Goal: Information Seeking & Learning: Find specific fact

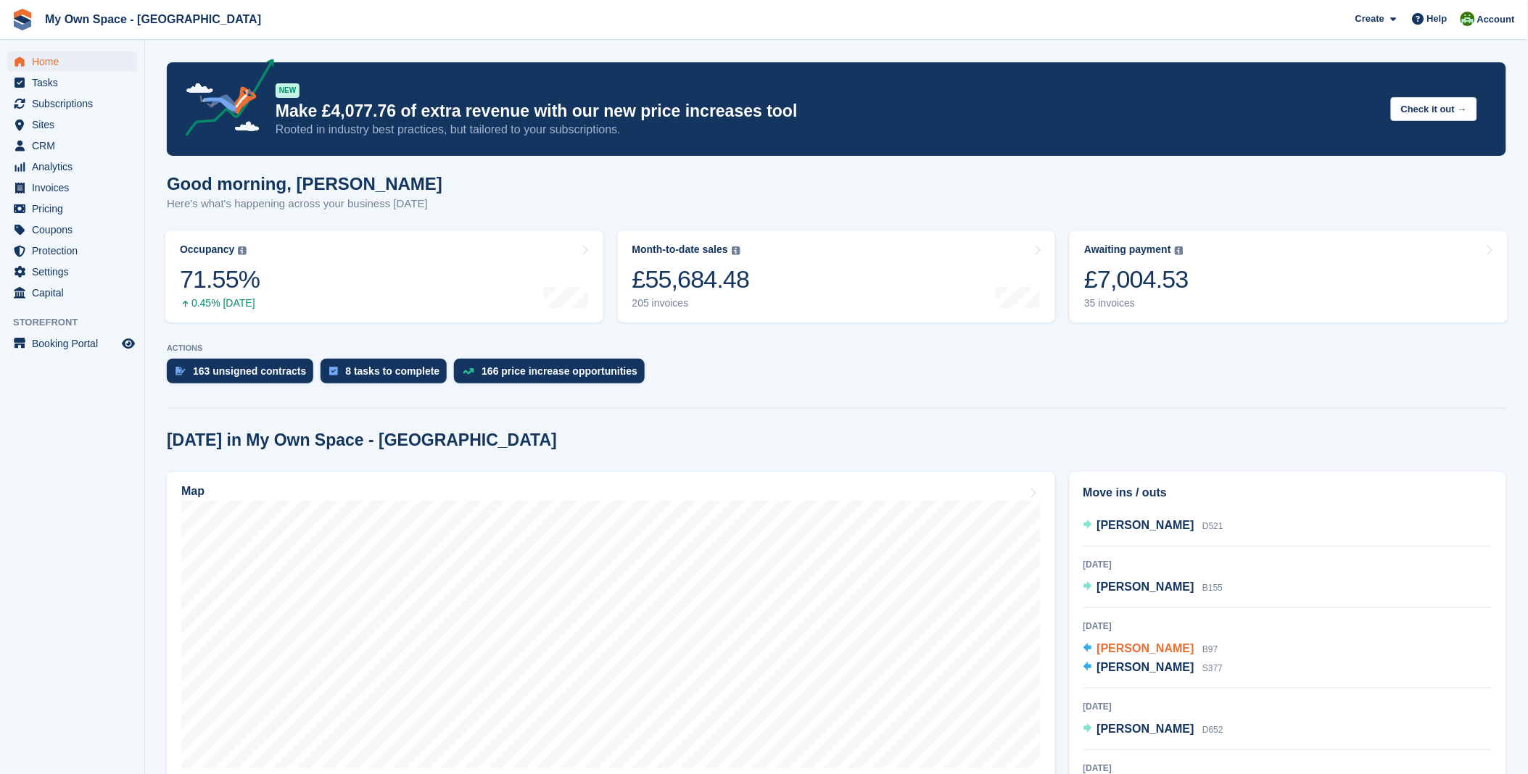
scroll to position [161, 0]
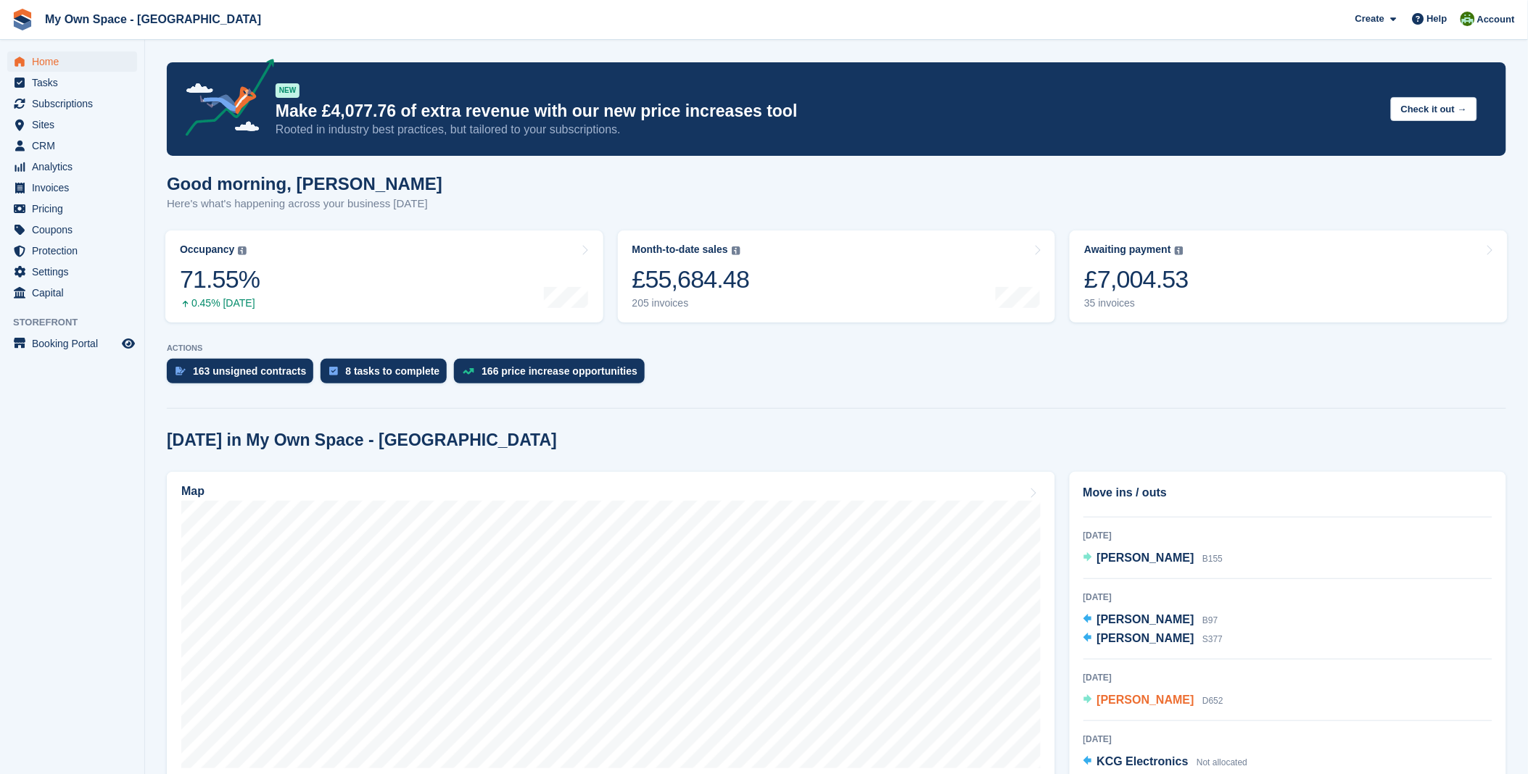
click at [1141, 706] on span "[PERSON_NAME]" at bounding box center [1145, 700] width 97 height 12
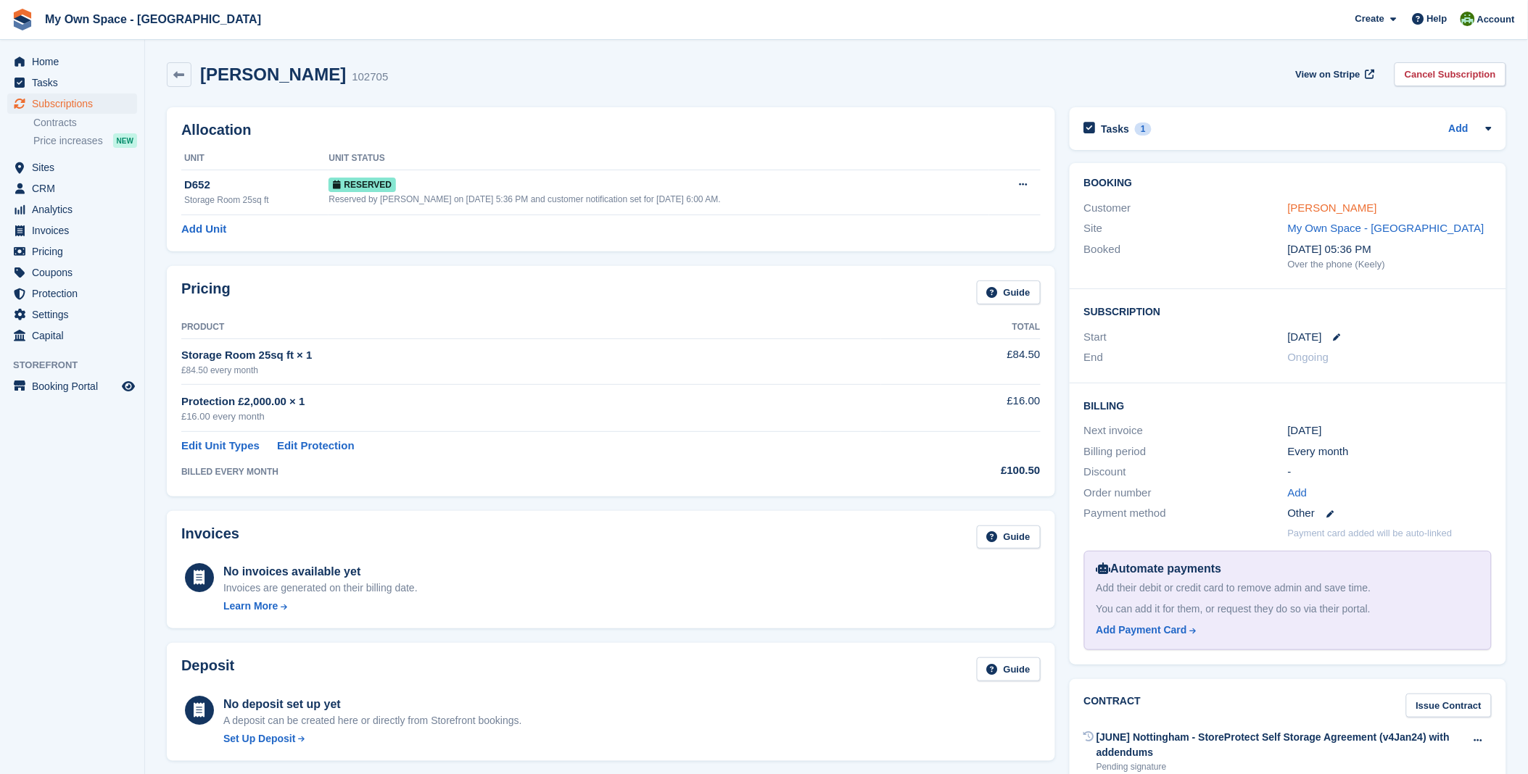
click at [1345, 203] on link "[PERSON_NAME]" at bounding box center [1332, 208] width 89 height 12
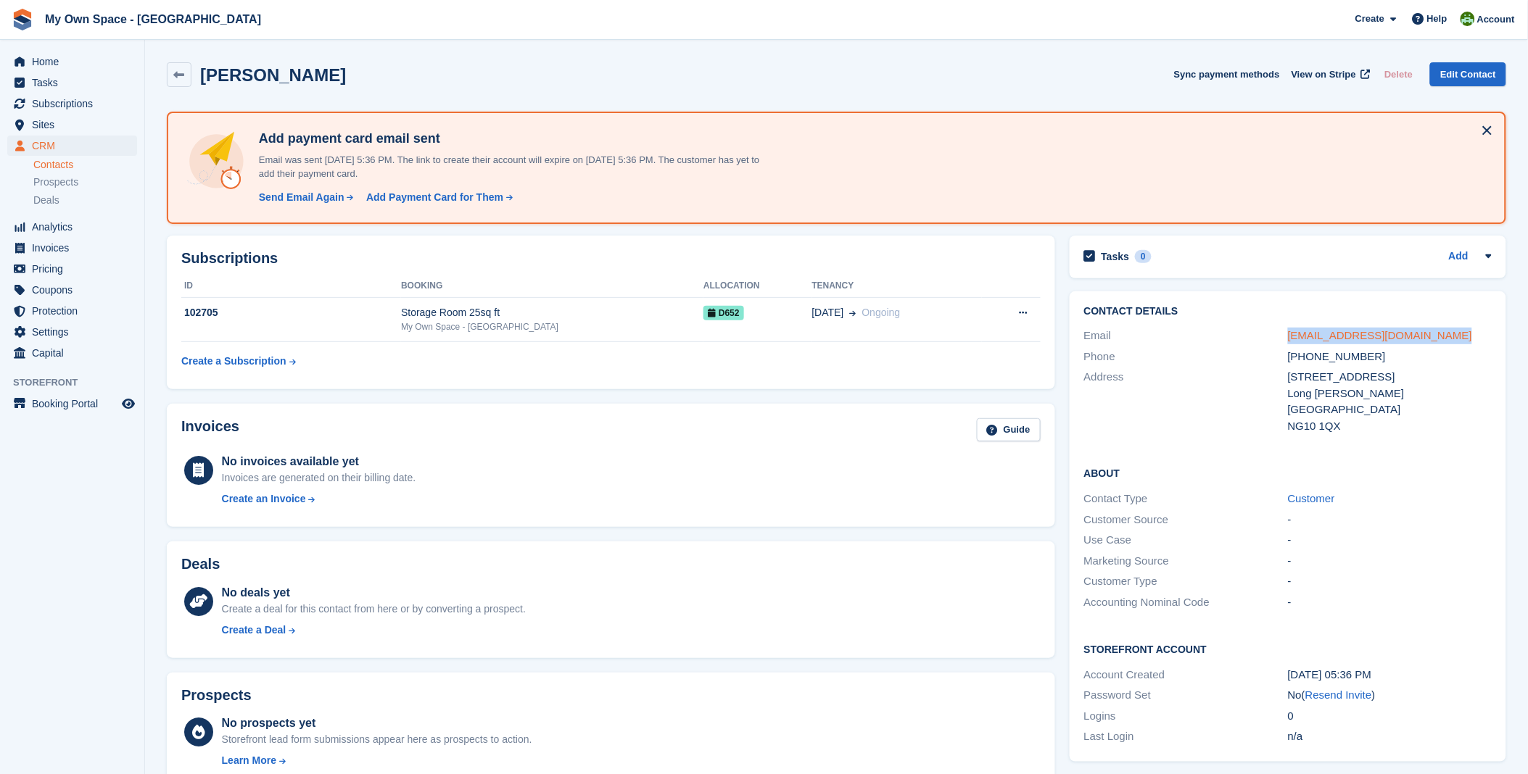
drag, startPoint x: 1439, startPoint y: 336, endPoint x: 1288, endPoint y: 339, distance: 150.9
click at [1288, 339] on div "familyleonrajkovic@gmail.com" at bounding box center [1390, 336] width 204 height 17
copy link "familyleonrajkovic@gmail.com"
click at [183, 87] on div "Frederik Rajkovic Sync payment methods View on Stripe Delete Edit Contact" at bounding box center [837, 77] width 1354 height 45
click at [178, 77] on icon at bounding box center [179, 75] width 11 height 11
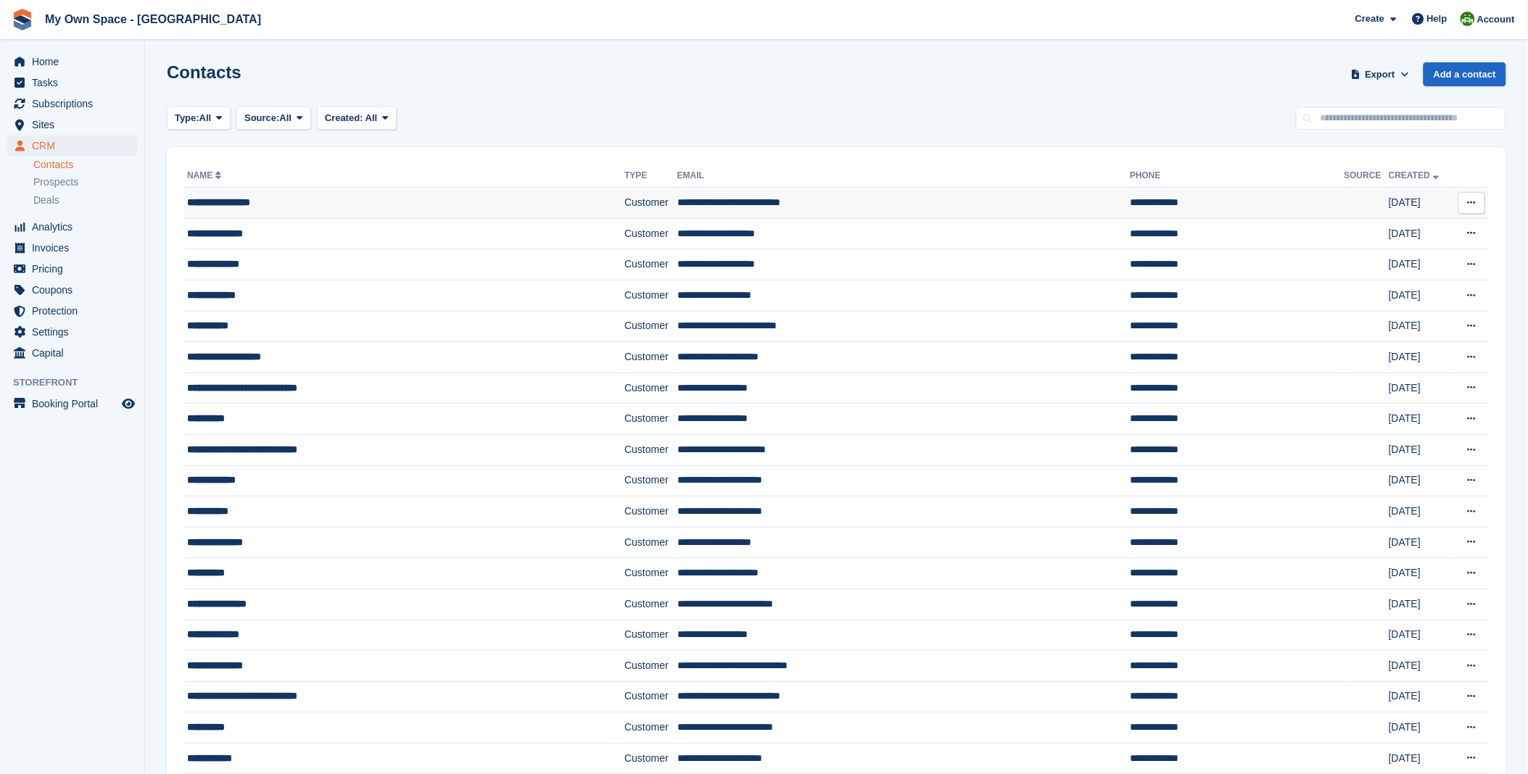
click at [264, 203] on div "**********" at bounding box center [369, 202] width 365 height 15
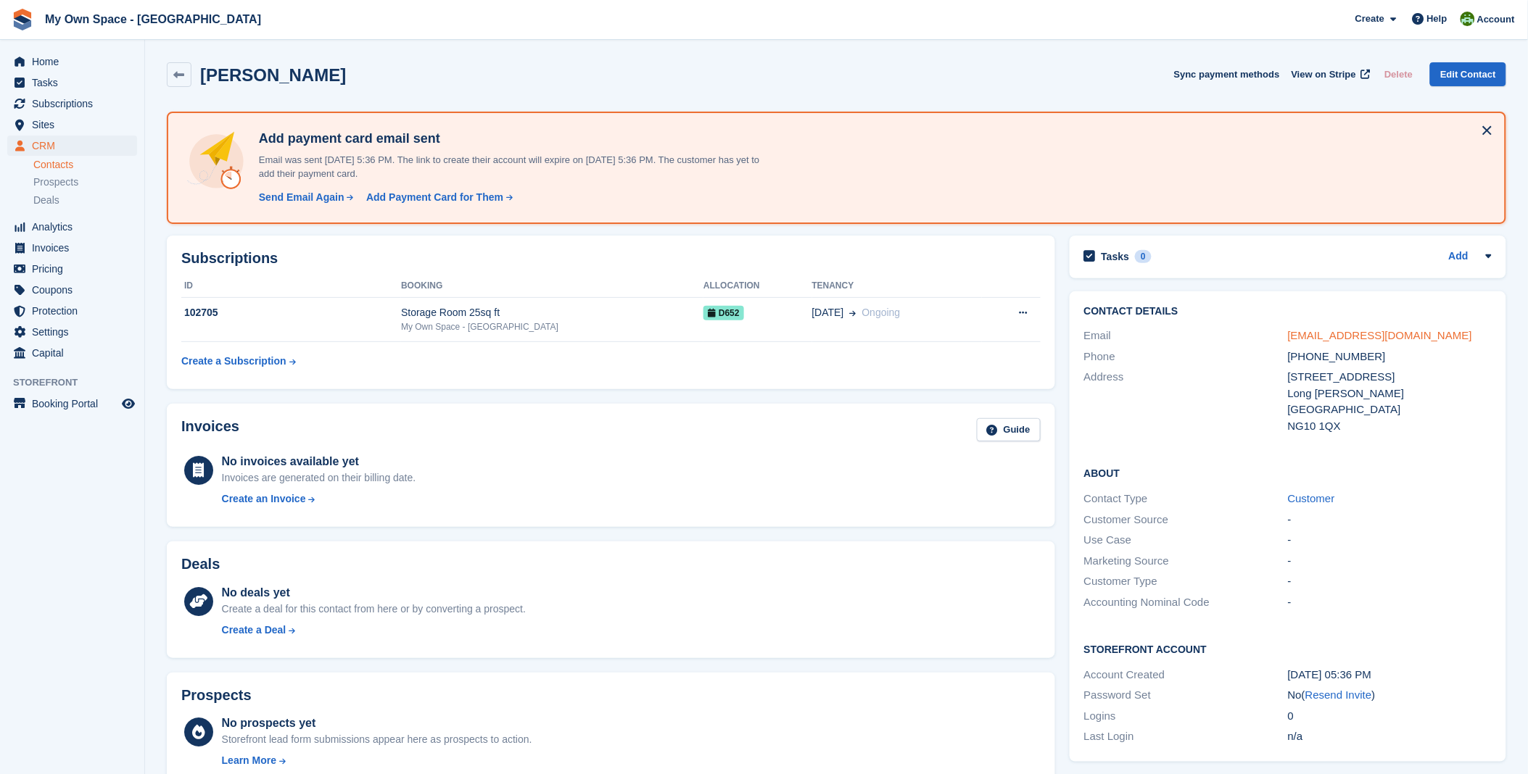
click at [1320, 337] on link "familyleonrajkovic@gmail.com" at bounding box center [1380, 335] width 184 height 12
click at [83, 107] on span "Subscriptions" at bounding box center [75, 104] width 87 height 20
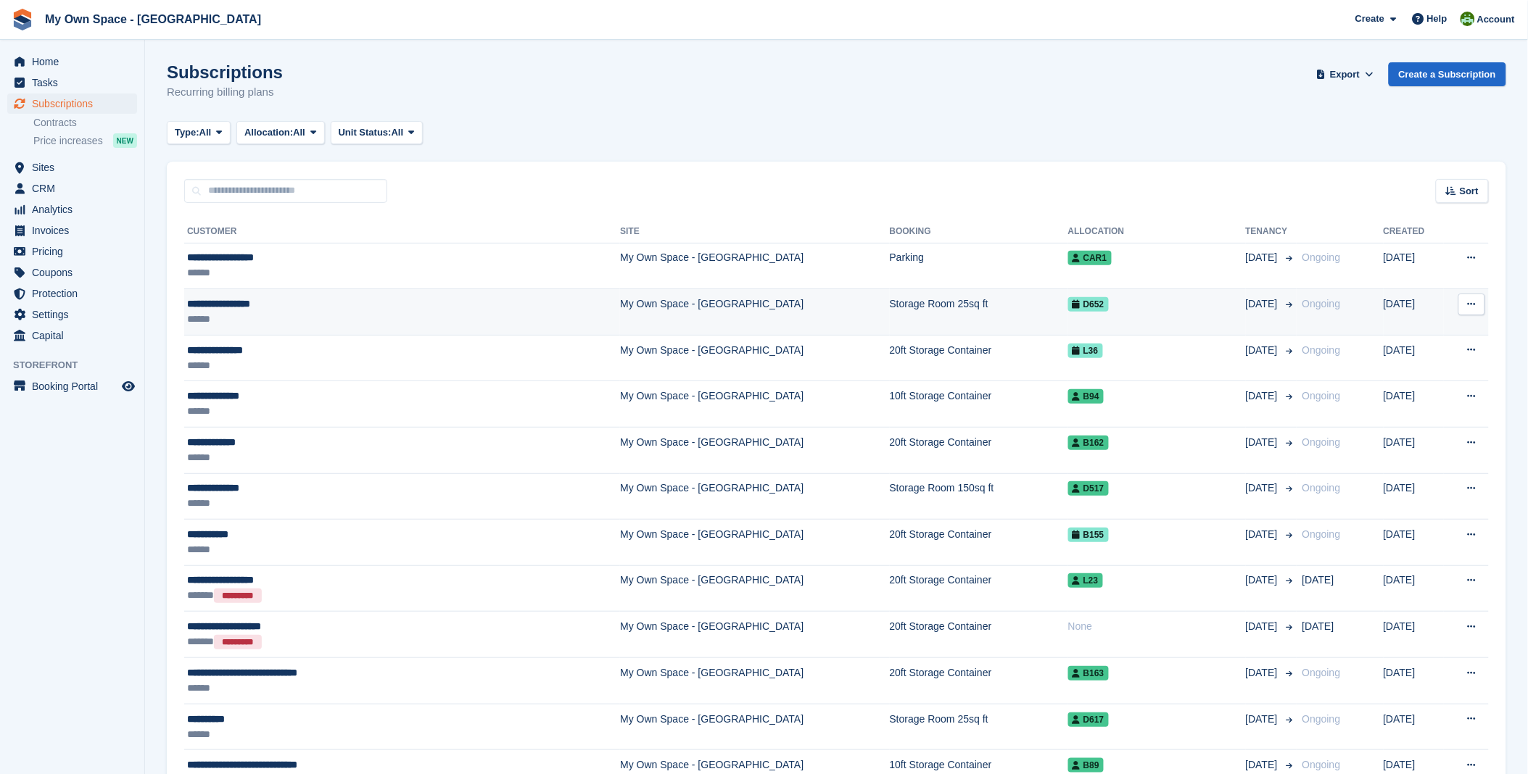
click at [237, 301] on div "**********" at bounding box center [334, 304] width 294 height 15
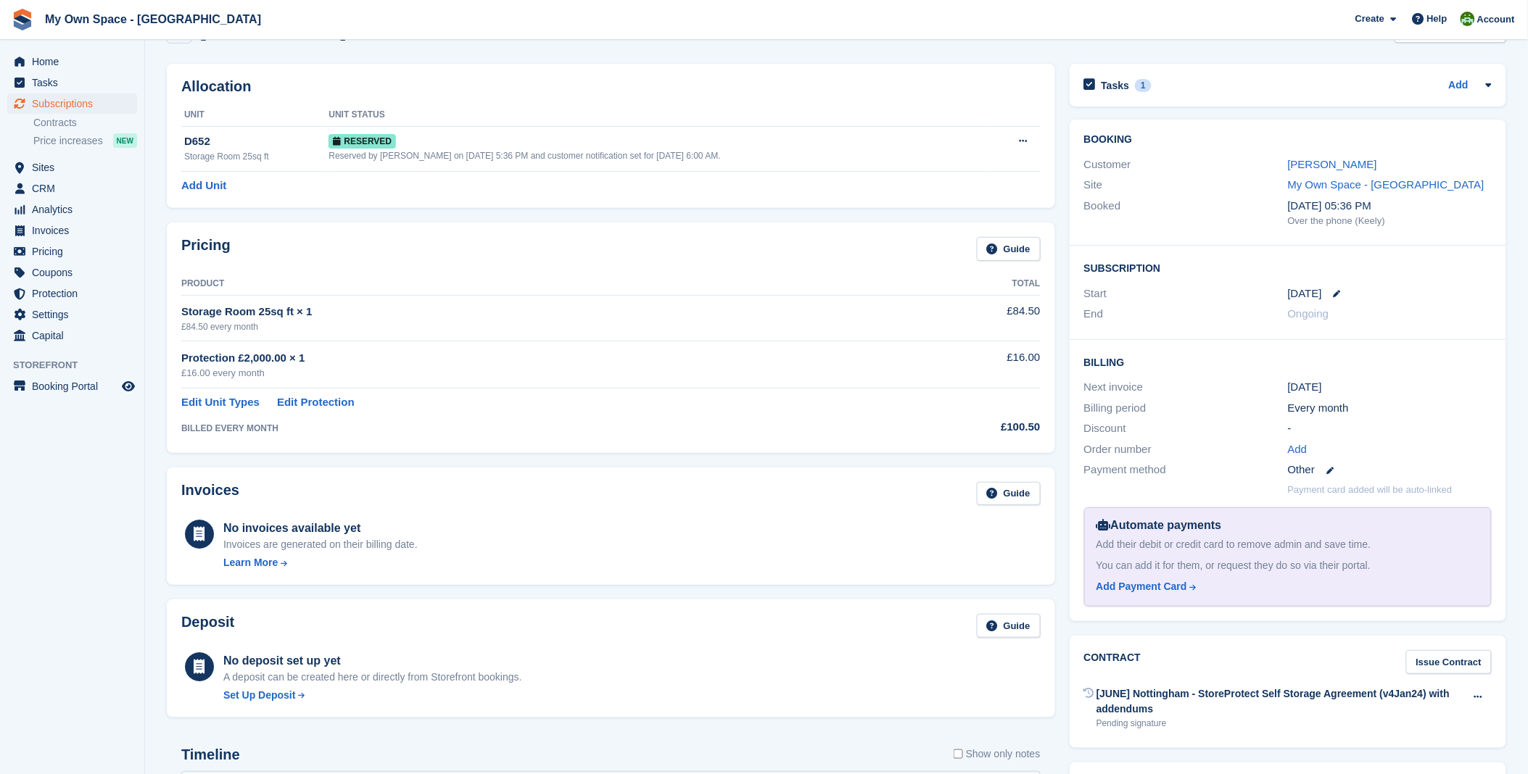
scroll to position [80, 0]
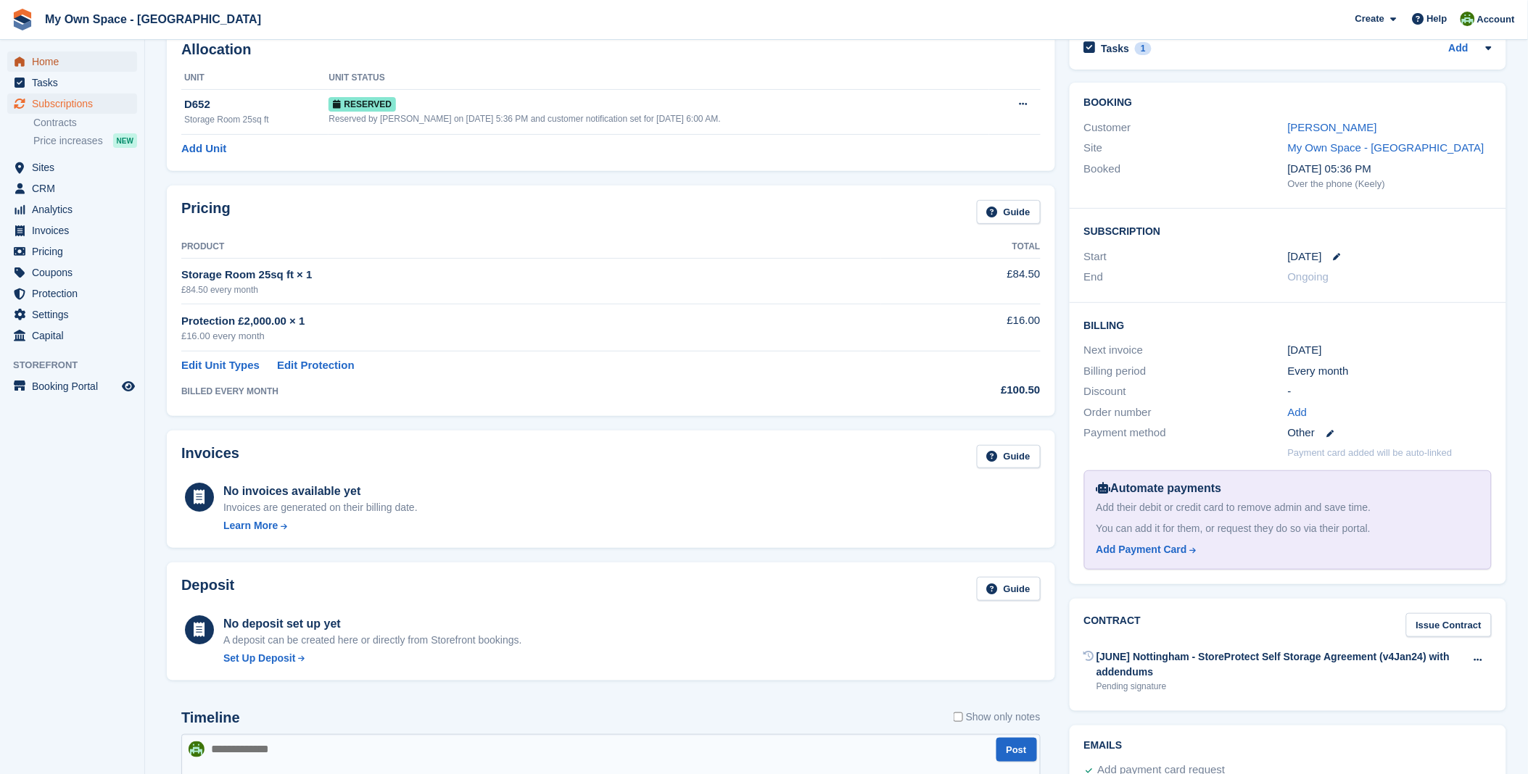
click at [64, 67] on span "Home" at bounding box center [75, 61] width 87 height 20
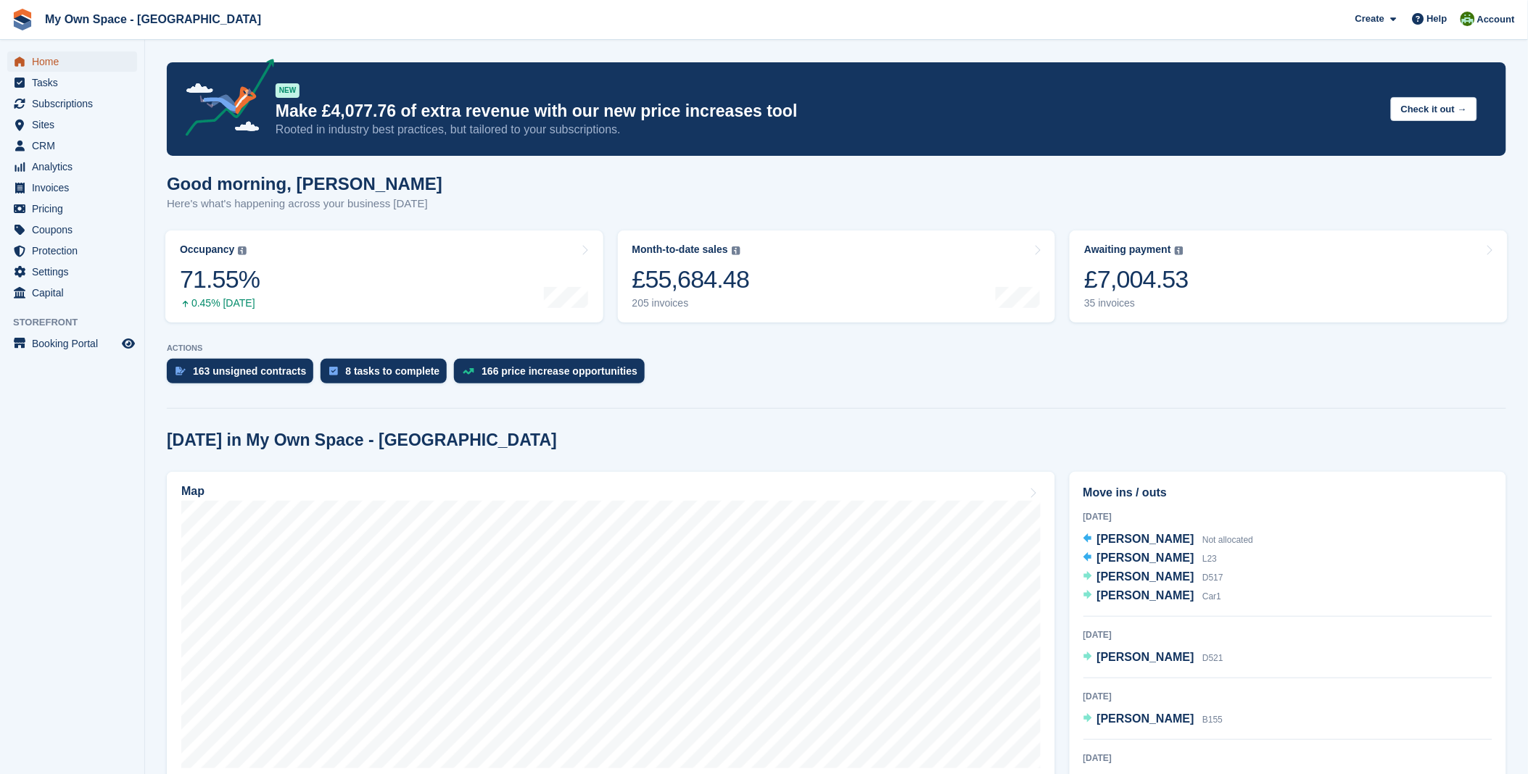
click at [54, 57] on span "Home" at bounding box center [75, 61] width 87 height 20
